Goal: Information Seeking & Learning: Learn about a topic

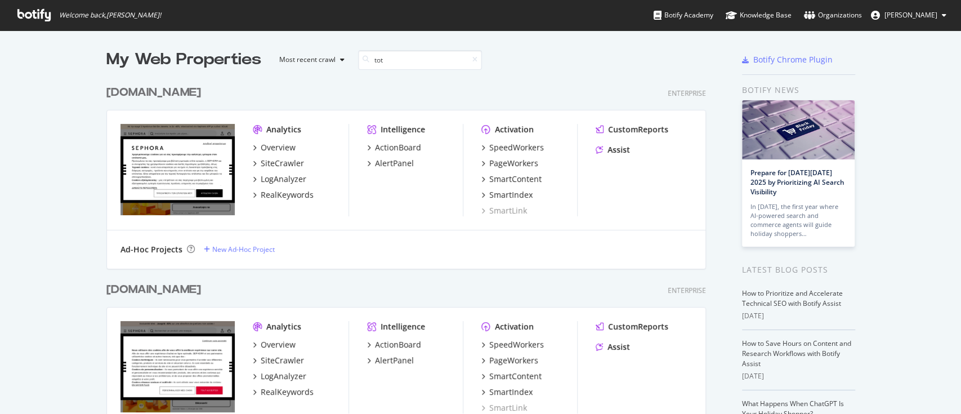
scroll to position [402, 937]
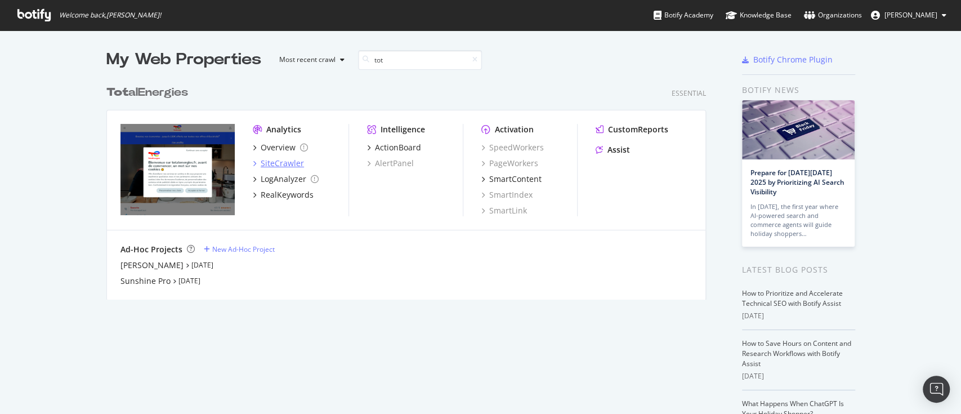
type input "tot"
click at [268, 164] on div "SiteCrawler" at bounding box center [282, 163] width 43 height 11
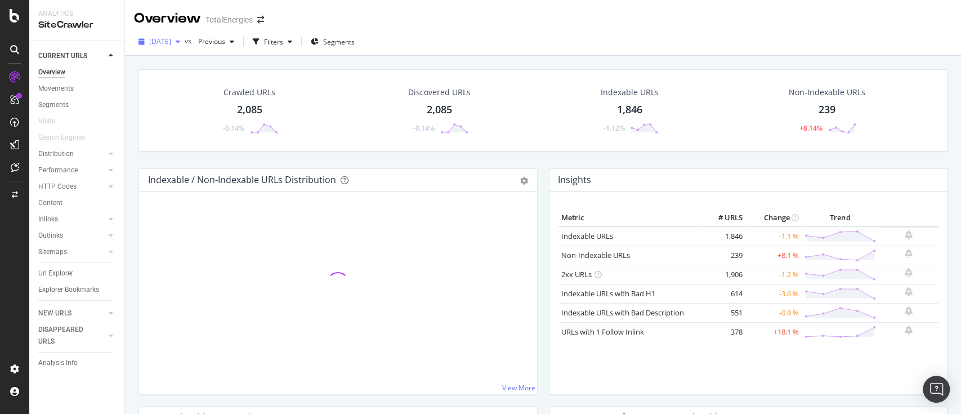
click at [171, 43] on span "[DATE]" at bounding box center [160, 42] width 22 height 10
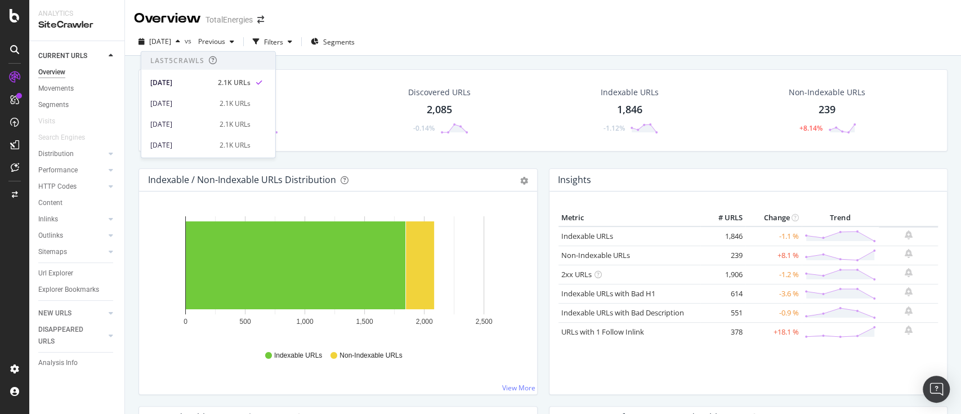
click at [543, 254] on div "Insights Metric # URLS Change Trend Indexable URLs 1,846 -1.1 % Non-Indexable U…" at bounding box center [748, 287] width 410 height 238
drag, startPoint x: 68, startPoint y: 273, endPoint x: 818, endPoint y: 2, distance: 796.6
click at [68, 273] on div "Url Explorer" at bounding box center [55, 273] width 35 height 12
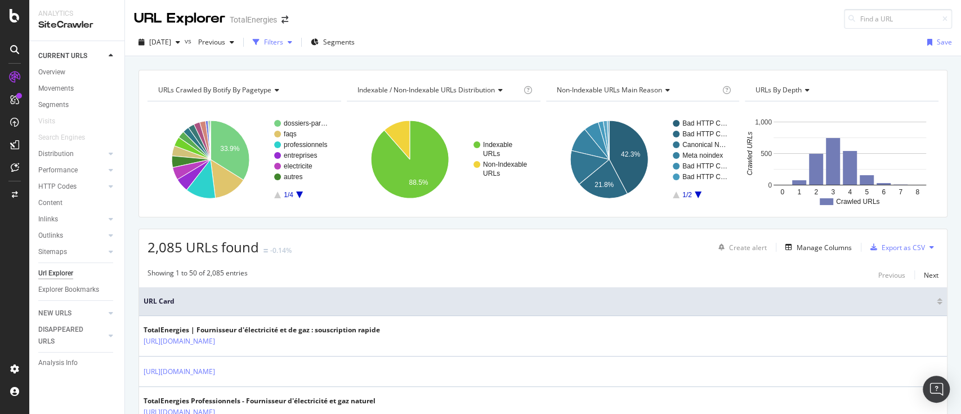
click at [283, 38] on div "Filters" at bounding box center [273, 42] width 19 height 10
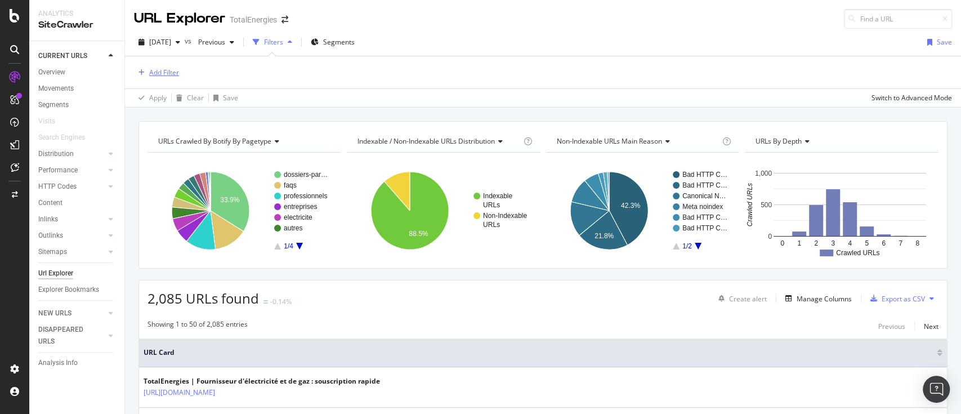
click at [154, 74] on div "Add Filter" at bounding box center [164, 73] width 30 height 10
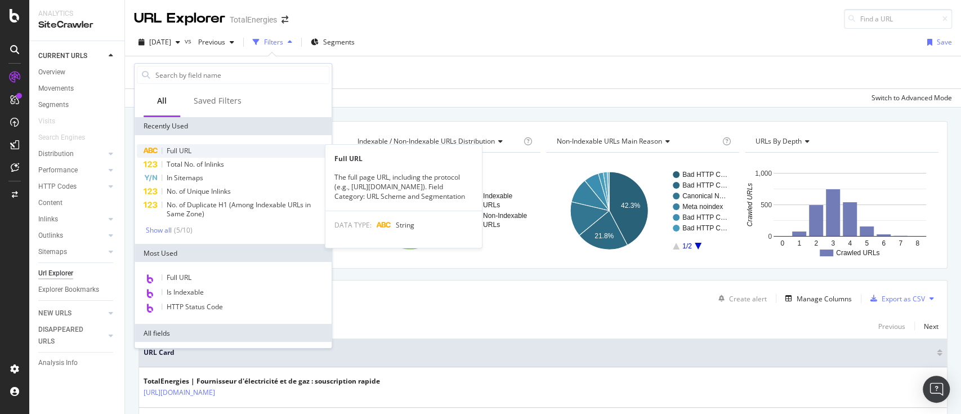
click at [196, 154] on div "Full URL" at bounding box center [233, 151] width 193 height 14
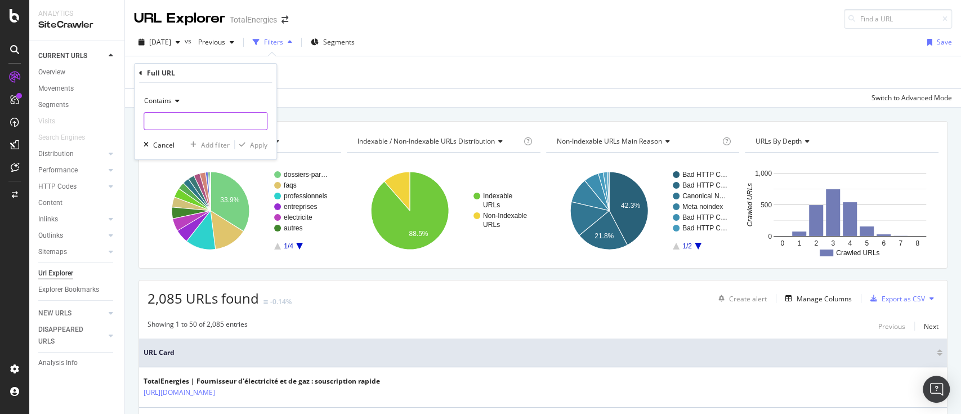
click at [196, 129] on input "text" at bounding box center [205, 121] width 123 height 18
paste input "[URL][DOMAIN_NAME]"
type input "[URL][DOMAIN_NAME]"
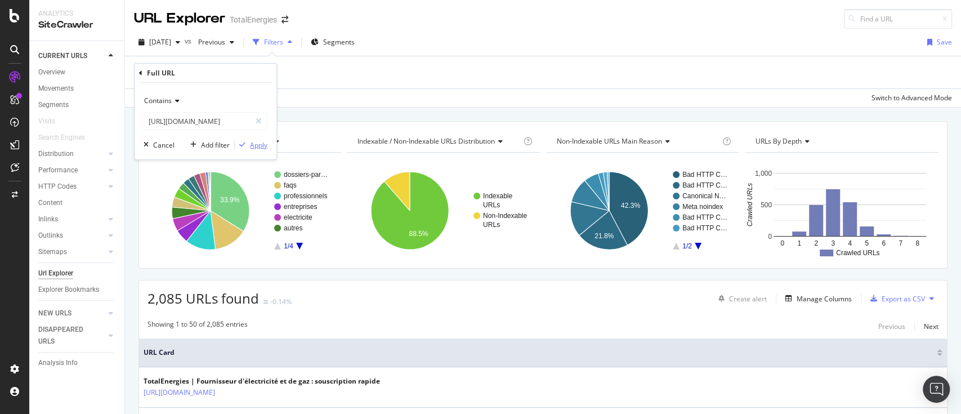
click at [249, 140] on div "Apply" at bounding box center [251, 145] width 33 height 10
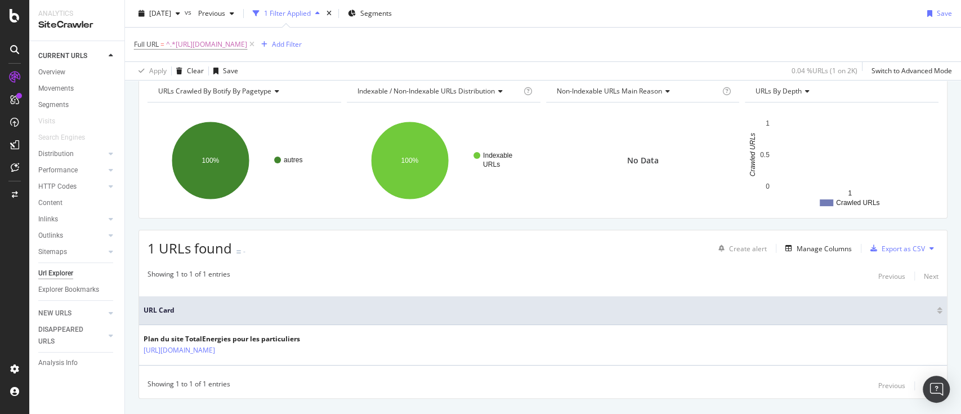
scroll to position [75, 0]
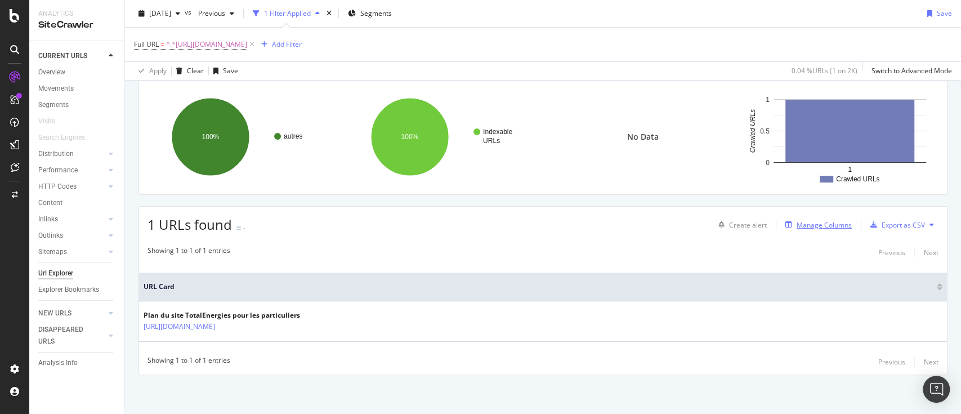
click at [806, 222] on div "Manage Columns" at bounding box center [824, 225] width 55 height 10
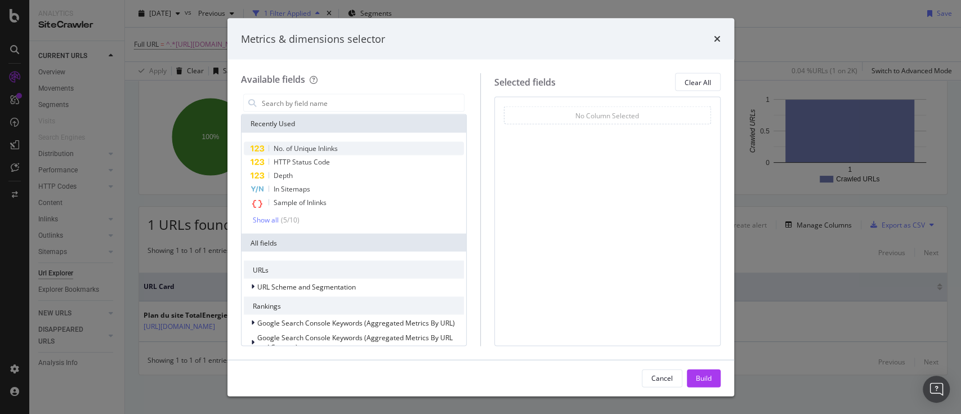
click at [314, 144] on span "No. of Unique Inlinks" at bounding box center [306, 149] width 64 height 10
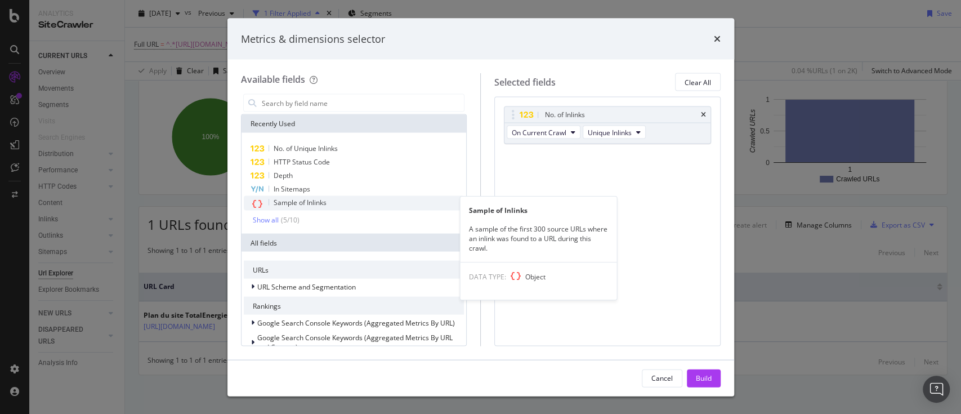
click at [315, 206] on span "Sample of Inlinks" at bounding box center [300, 203] width 53 height 10
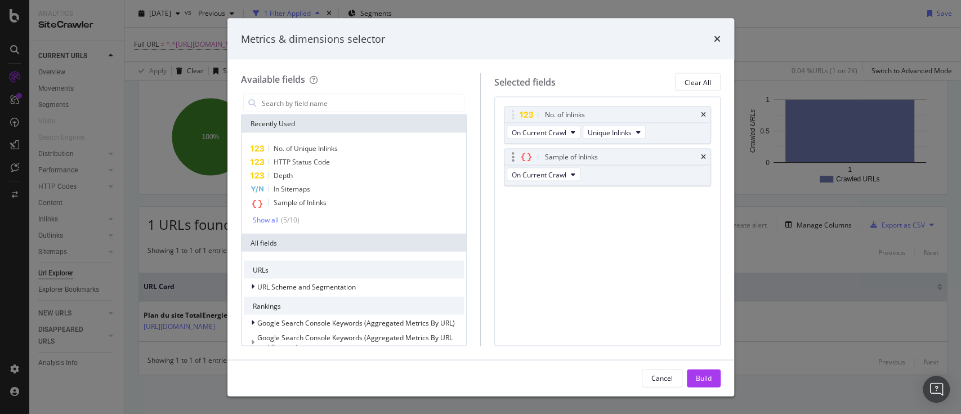
click at [699, 154] on div "Sample of Inlinks" at bounding box center [607, 157] width 206 height 16
click at [703, 111] on icon "times" at bounding box center [703, 114] width 5 height 7
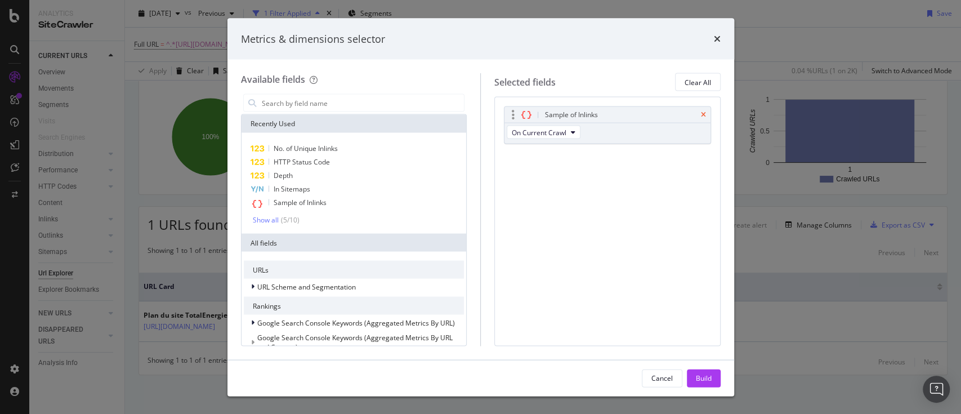
click at [704, 111] on icon "times" at bounding box center [703, 114] width 5 height 7
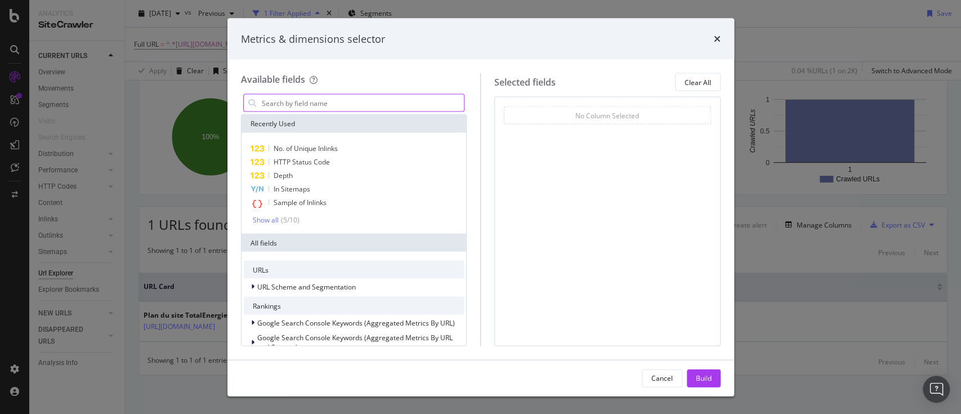
click at [351, 101] on input "modal" at bounding box center [363, 103] width 204 height 17
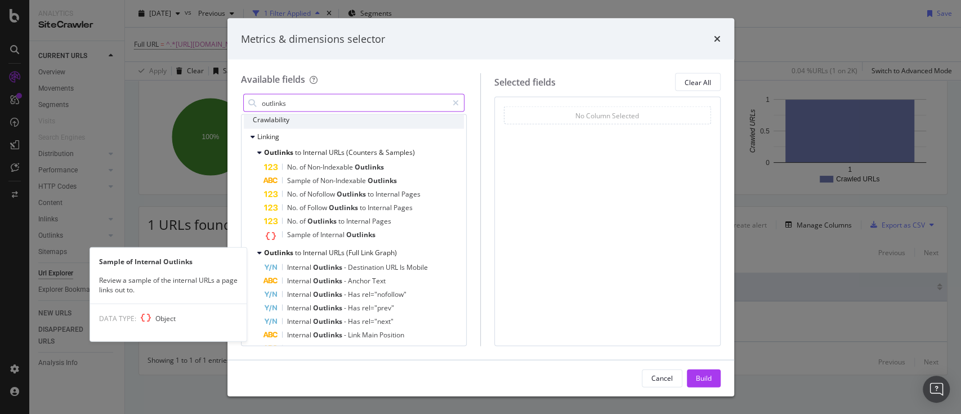
scroll to position [75, 0]
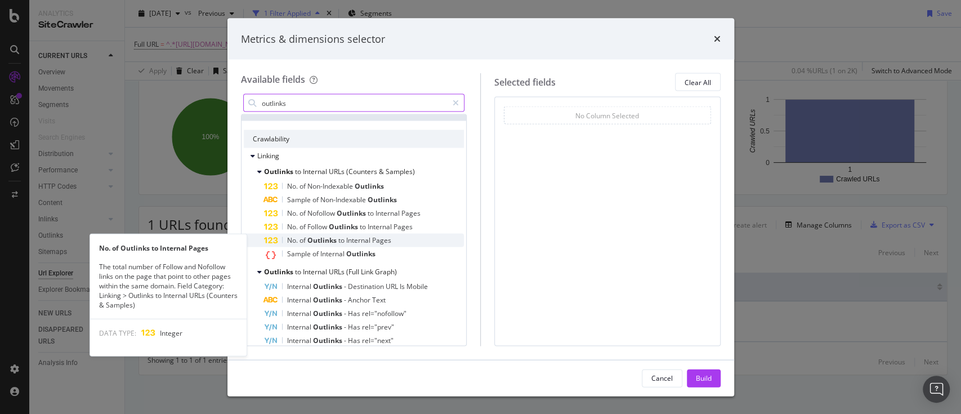
type input "outlinks"
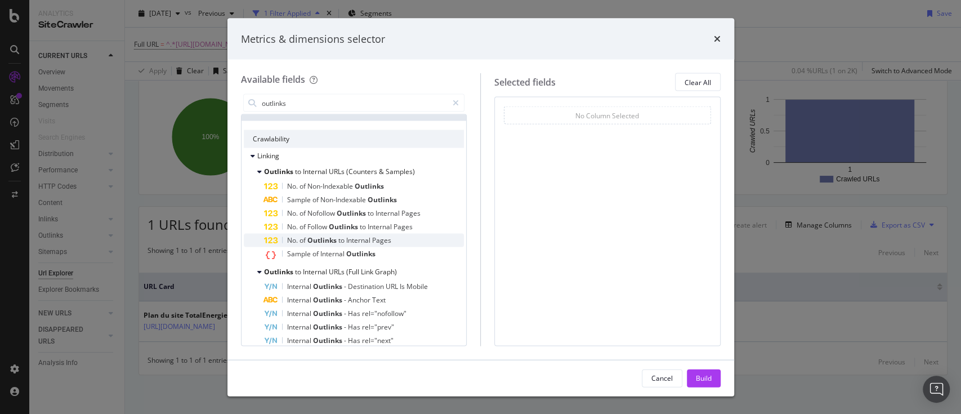
click at [344, 240] on span "to" at bounding box center [342, 240] width 8 height 10
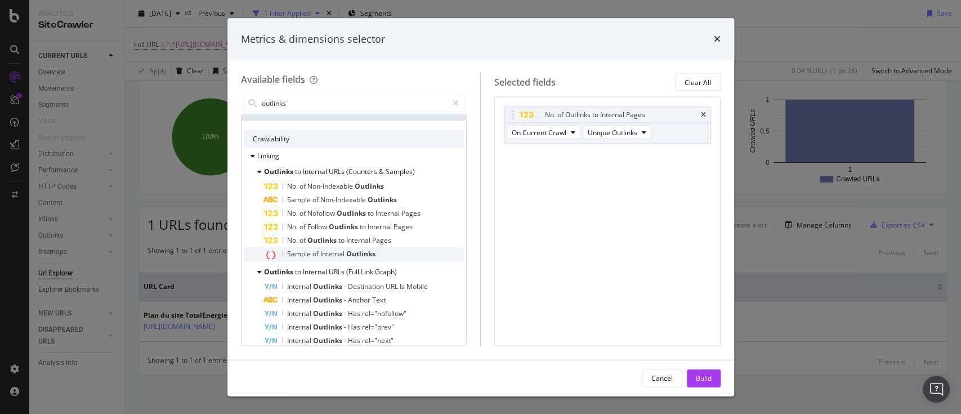
click at [343, 254] on span "Internal" at bounding box center [333, 254] width 26 height 10
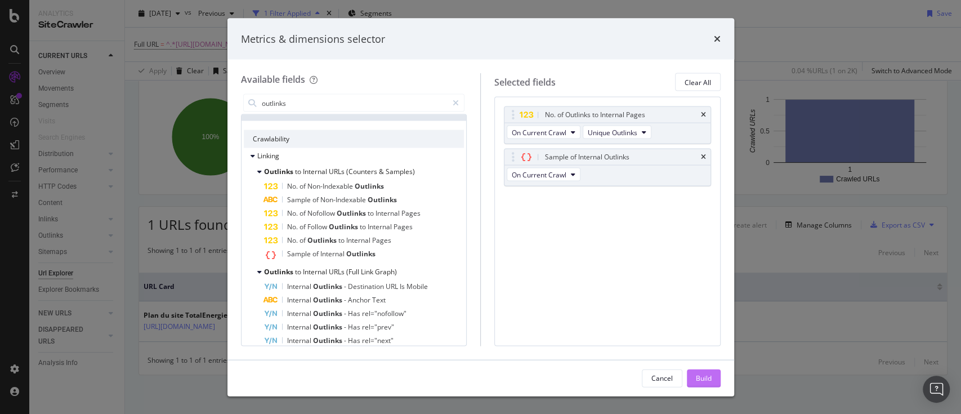
click at [709, 374] on div "Build" at bounding box center [704, 378] width 16 height 10
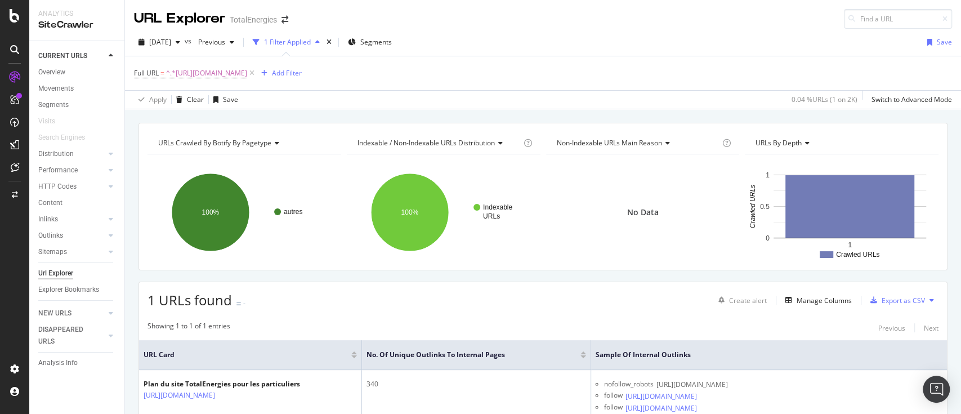
drag, startPoint x: 792, startPoint y: 4, endPoint x: 498, endPoint y: 16, distance: 294.7
click at [498, 16] on div "URL Explorer TotalEnergies" at bounding box center [543, 14] width 836 height 29
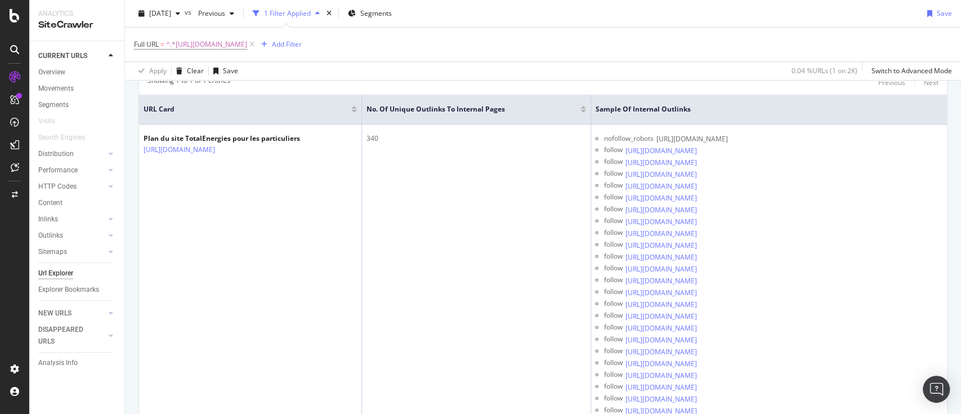
scroll to position [219, 0]
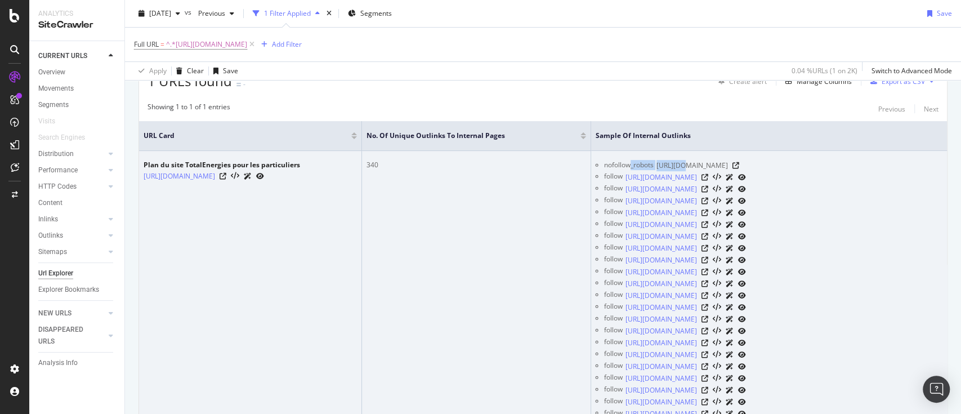
drag, startPoint x: 641, startPoint y: 166, endPoint x: 694, endPoint y: 165, distance: 52.9
click at [694, 165] on div "nofollow_robots [URL][DOMAIN_NAME]" at bounding box center [773, 165] width 338 height 11
click at [694, 165] on span "[URL][DOMAIN_NAME]" at bounding box center [692, 165] width 72 height 11
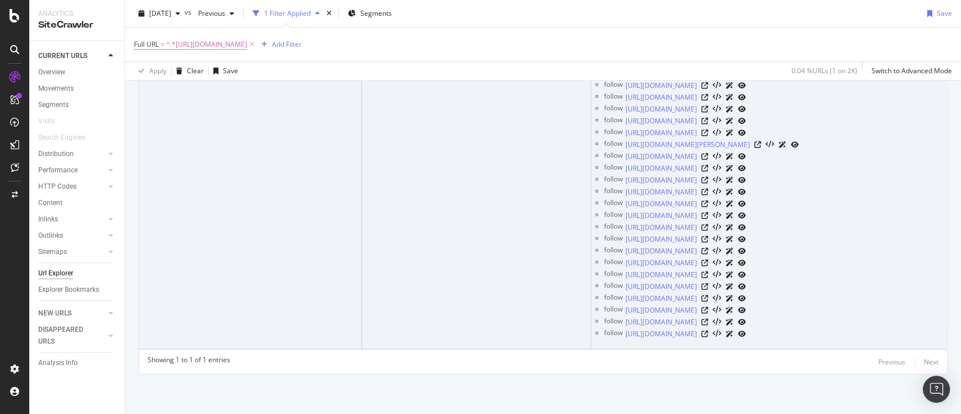
scroll to position [6420, 0]
click at [708, 271] on icon at bounding box center [705, 274] width 7 height 7
click at [708, 248] on icon at bounding box center [705, 251] width 7 height 7
